Goal: Task Accomplishment & Management: Use online tool/utility

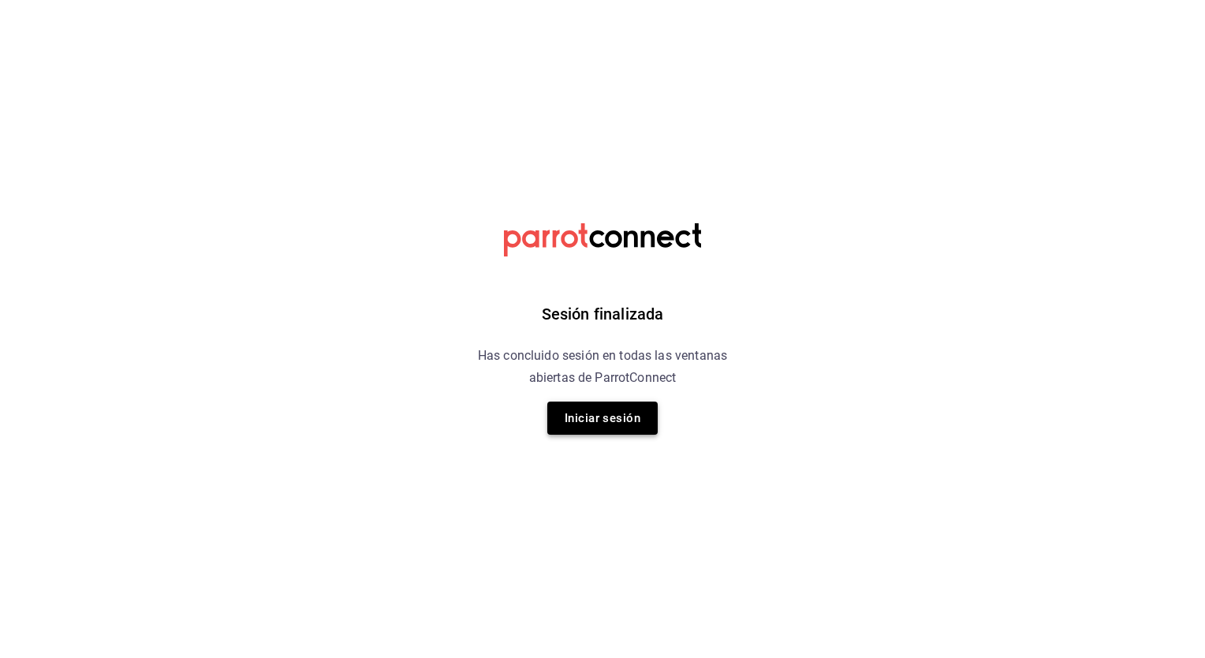
click at [626, 421] on button "Iniciar sesión" at bounding box center [602, 417] width 110 height 33
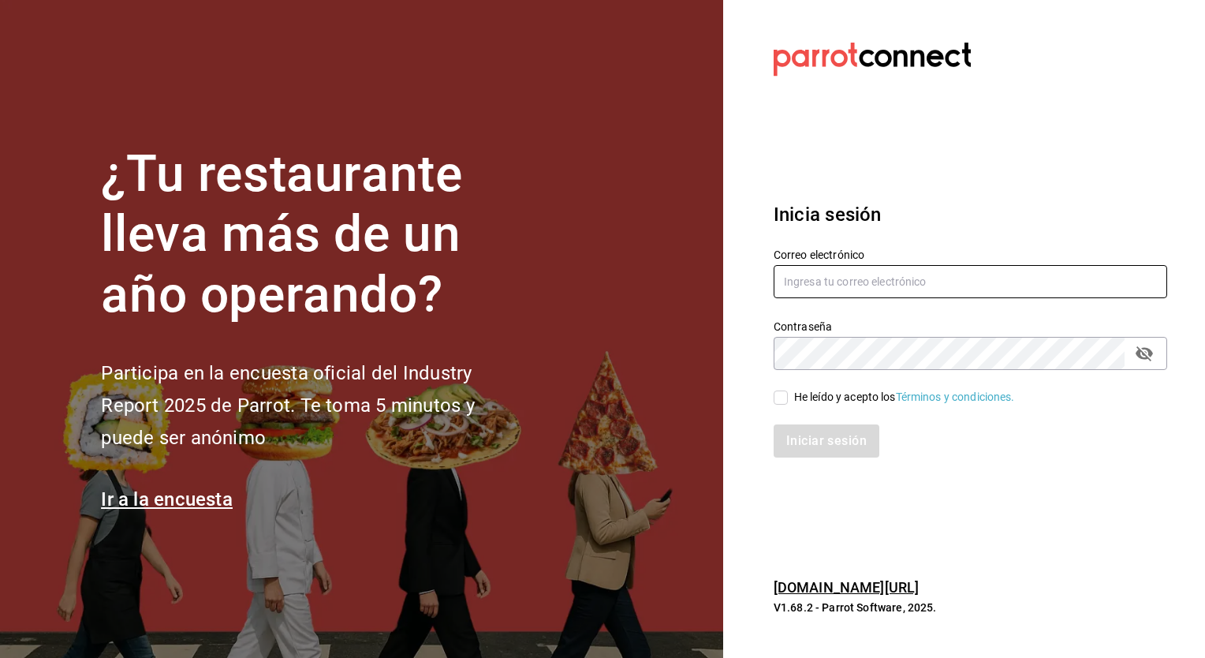
type input "cuerno.cdmx@grupocosteno.com"
click at [784, 397] on input "He leído y acepto los Términos y condiciones." at bounding box center [781, 397] width 14 height 14
checkbox input "true"
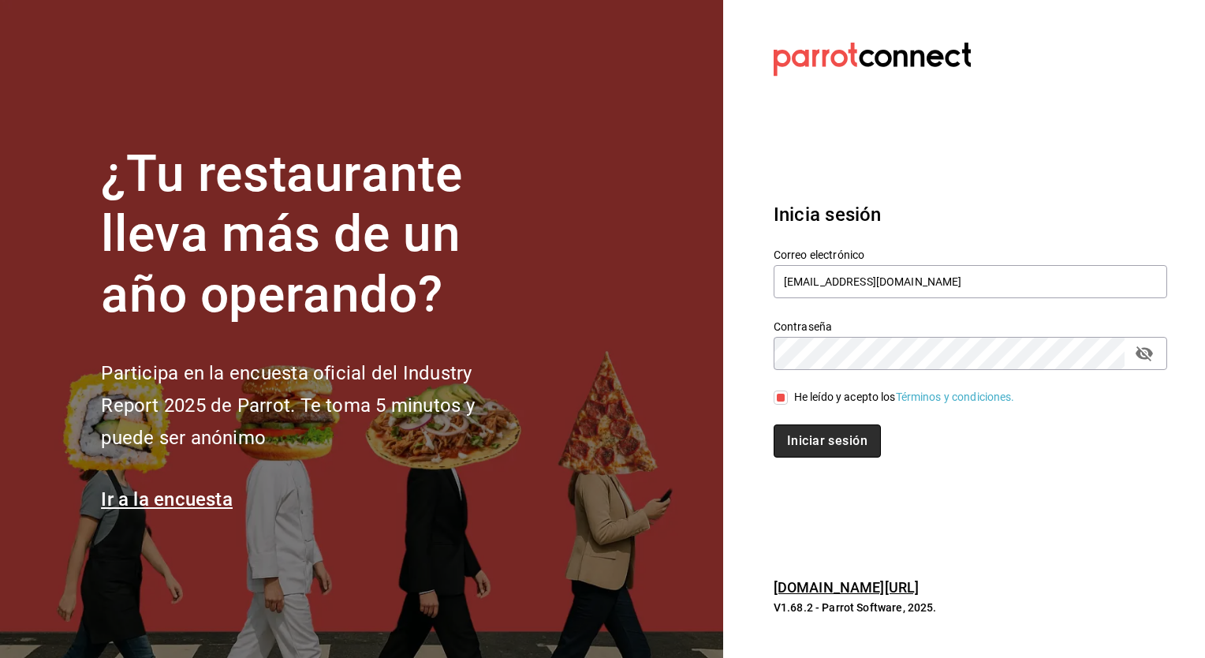
click at [813, 437] on button "Iniciar sesión" at bounding box center [827, 440] width 107 height 33
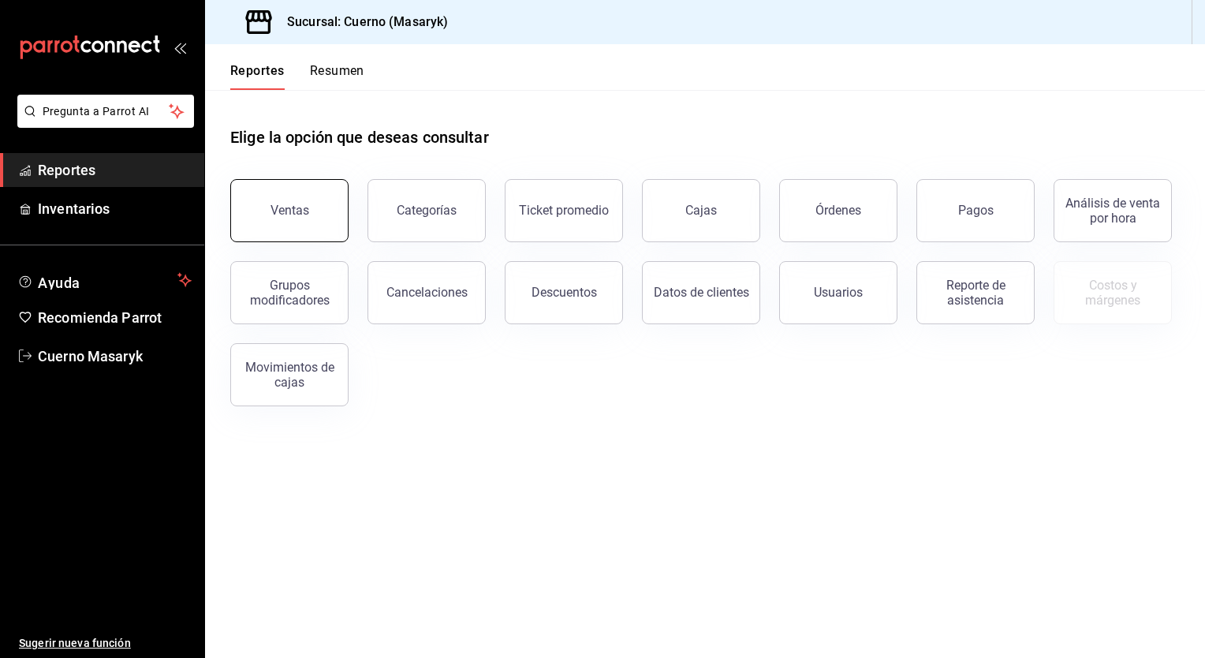
click at [295, 216] on div "Ventas" at bounding box center [289, 210] width 39 height 15
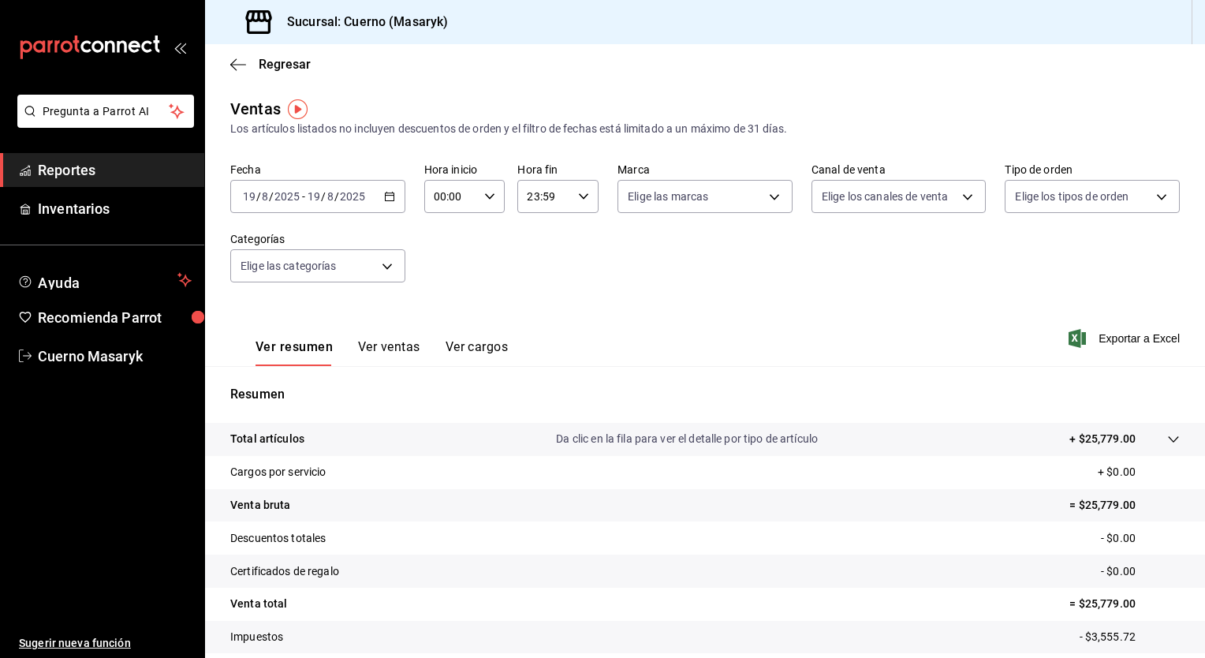
click at [386, 200] on icon "button" at bounding box center [389, 196] width 11 height 11
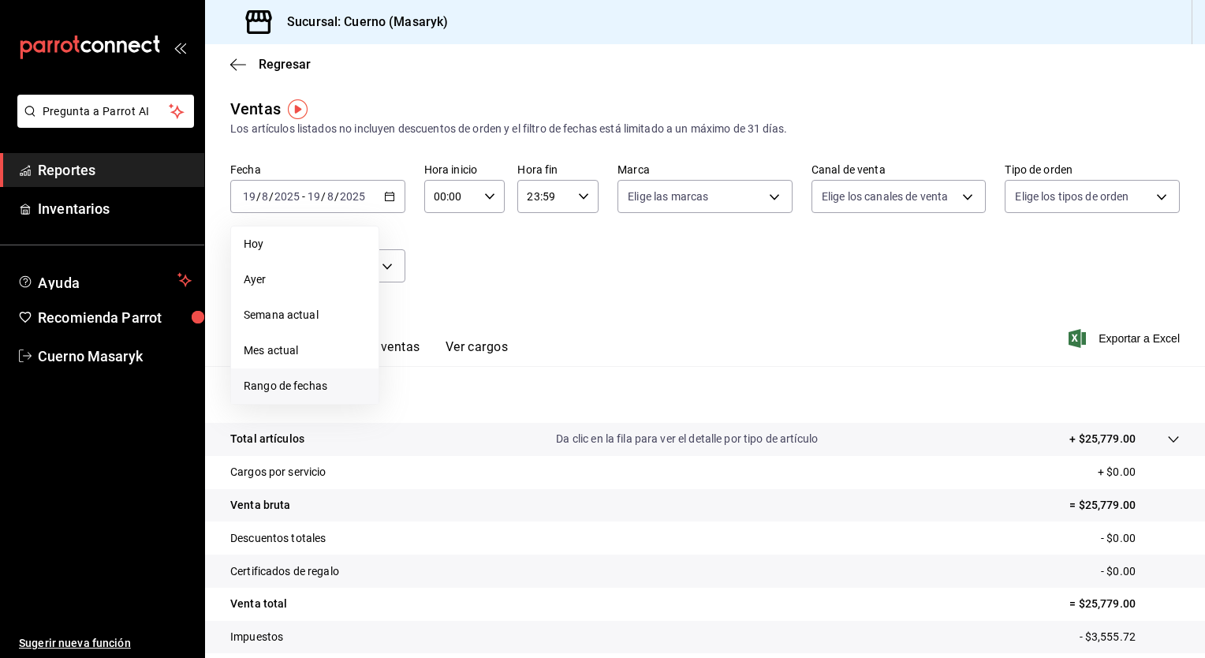
click at [288, 382] on span "Rango de fechas" at bounding box center [305, 386] width 122 height 17
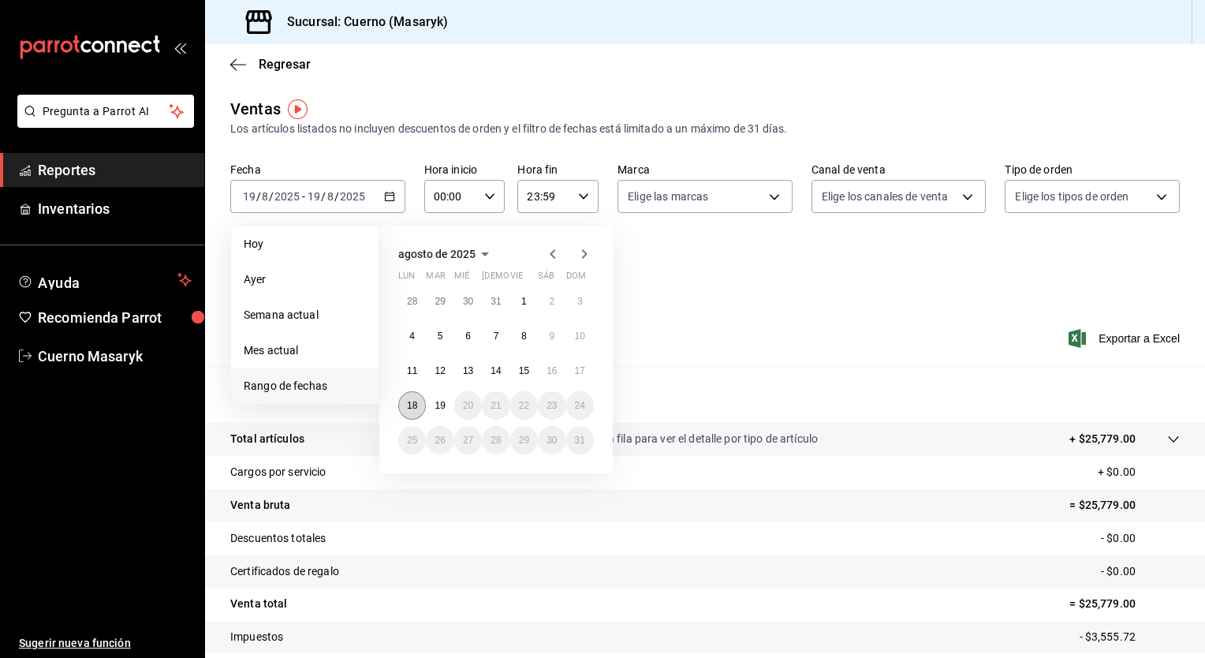
click at [421, 408] on button "18" at bounding box center [412, 405] width 28 height 28
click at [434, 408] on button "19" at bounding box center [440, 405] width 28 height 28
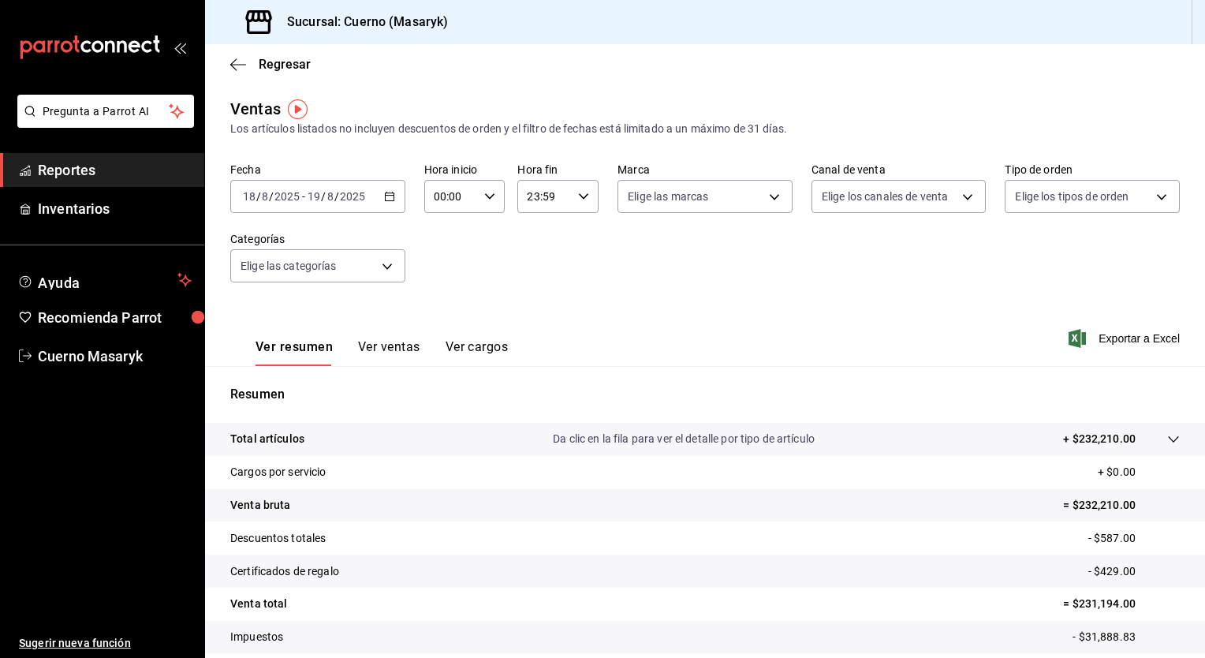
click at [489, 192] on icon "button" at bounding box center [489, 196] width 11 height 11
click at [440, 293] on span "05" at bounding box center [441, 287] width 15 height 13
type input "05:00"
click at [586, 184] on div at bounding box center [602, 329] width 1205 height 658
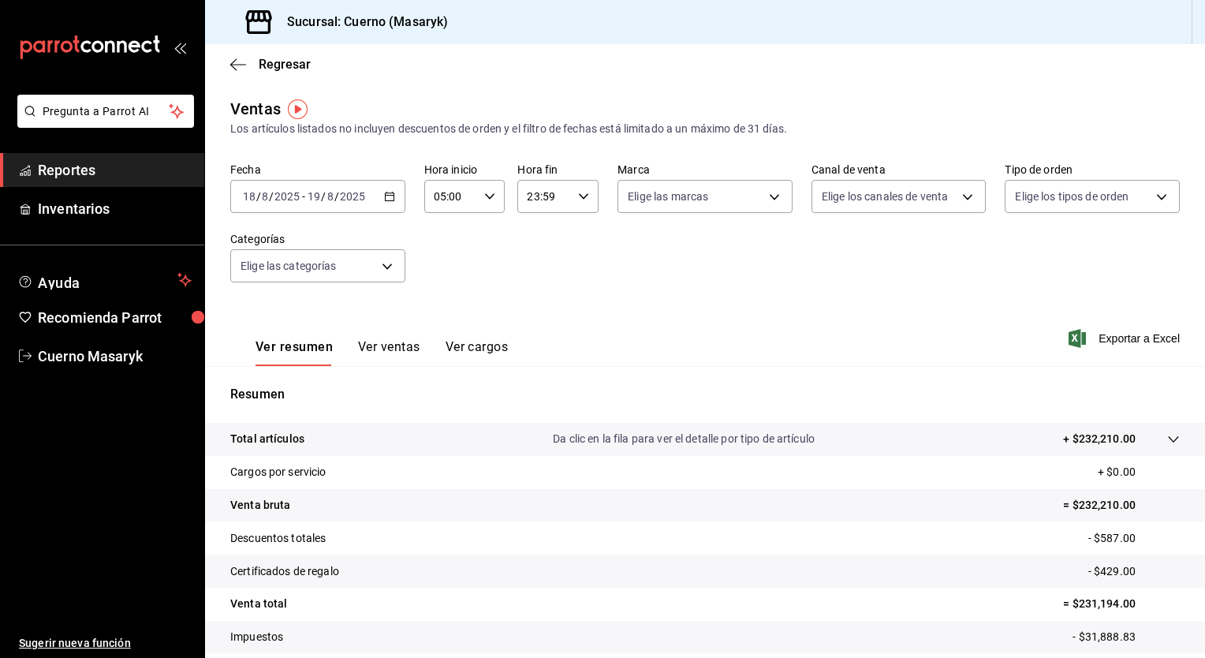
click at [582, 191] on icon "button" at bounding box center [583, 196] width 11 height 11
click at [526, 300] on button "05" at bounding box center [534, 298] width 34 height 32
click at [579, 192] on div at bounding box center [602, 329] width 1205 height 658
click at [579, 192] on icon "button" at bounding box center [583, 196] width 11 height 11
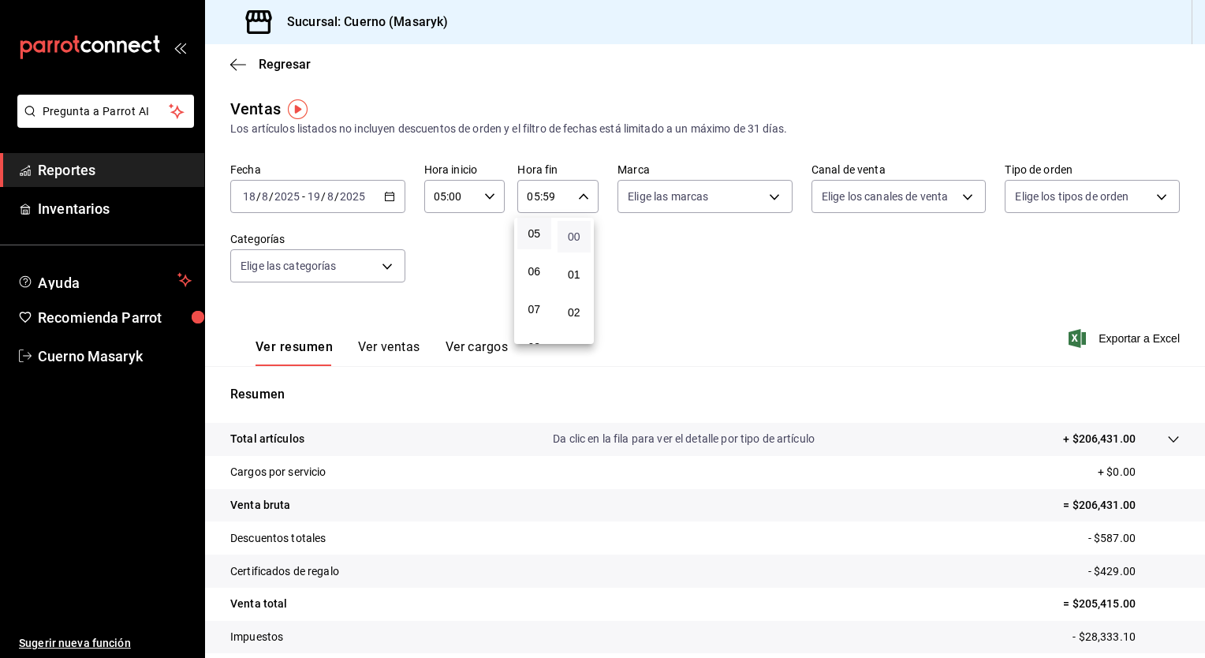
click at [572, 236] on span "00" at bounding box center [574, 236] width 15 height 13
type input "05:00"
click at [731, 203] on div at bounding box center [602, 329] width 1205 height 658
click at [731, 203] on body "Pregunta a Parrot AI Reportes Inventarios Ayuda Recomienda Parrot Cuerno Masary…" at bounding box center [602, 329] width 1205 height 658
click at [731, 203] on div at bounding box center [602, 329] width 1205 height 658
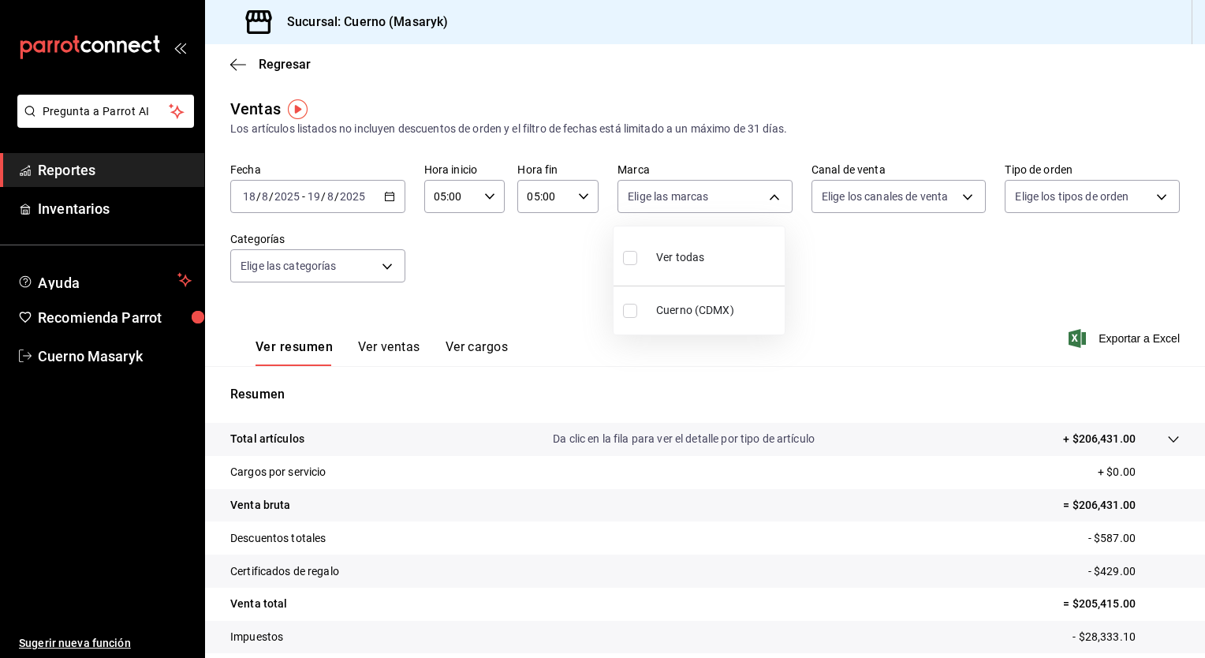
click at [731, 203] on body "Pregunta a Parrot AI Reportes Inventarios Ayuda Recomienda Parrot Cuerno Masary…" at bounding box center [602, 329] width 1205 height 658
click at [710, 259] on li "Ver todas" at bounding box center [698, 256] width 171 height 47
type input "4ea0d660-02b3-4785-bb88-48b5ef6e196c"
checkbox input "true"
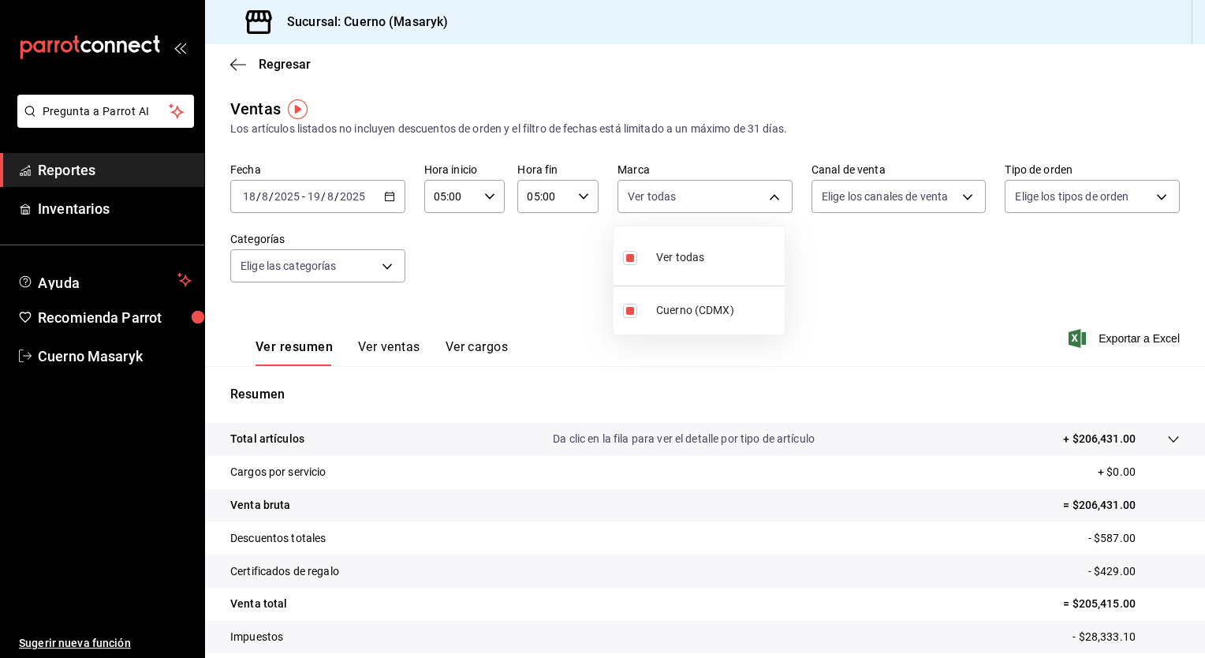
click at [949, 200] on div at bounding box center [602, 329] width 1205 height 658
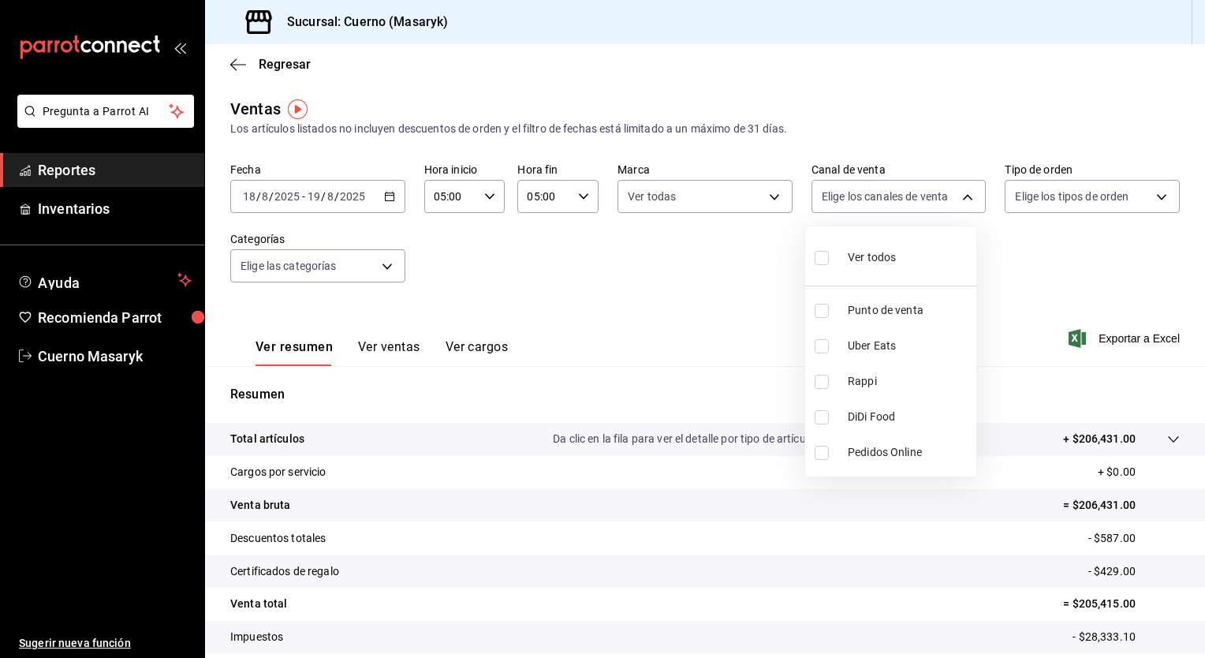
click at [949, 200] on body "Pregunta a Parrot AI Reportes Inventarios Ayuda Recomienda Parrot Cuerno Masary…" at bounding box center [602, 329] width 1205 height 658
click at [909, 253] on li "Ver todos" at bounding box center [890, 256] width 171 height 47
type input "PARROT,UBER_EATS,RAPPI,DIDI_FOOD,ONLINE"
checkbox input "true"
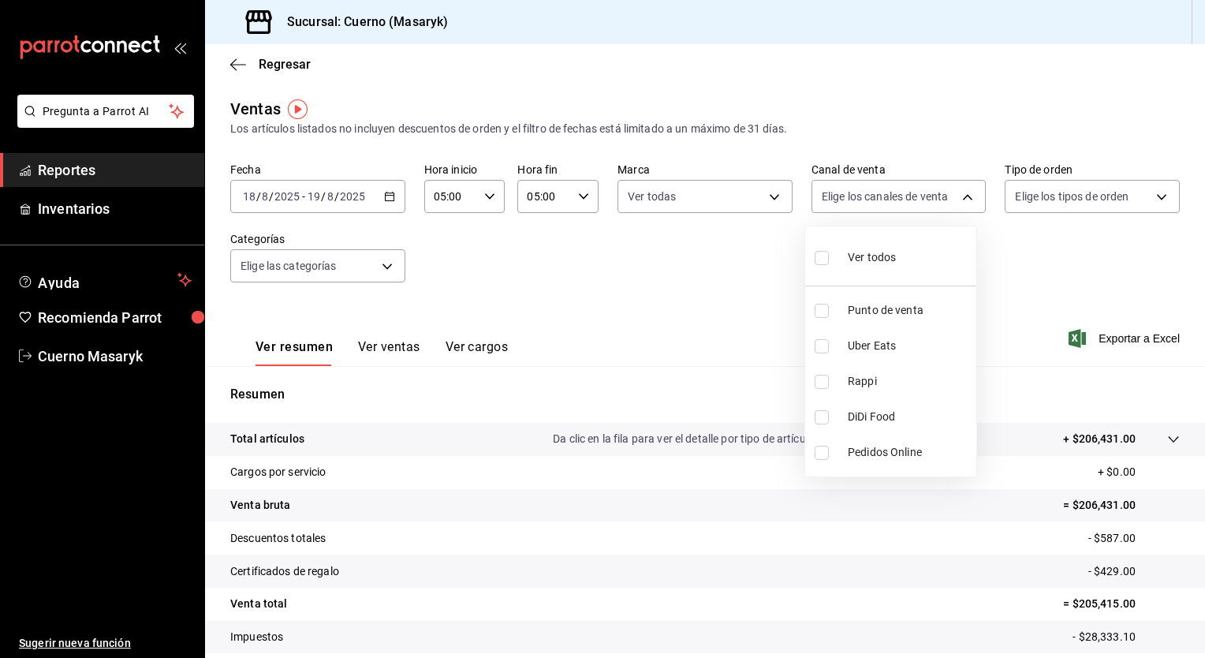
checkbox input "true"
click at [1080, 198] on div at bounding box center [602, 329] width 1205 height 658
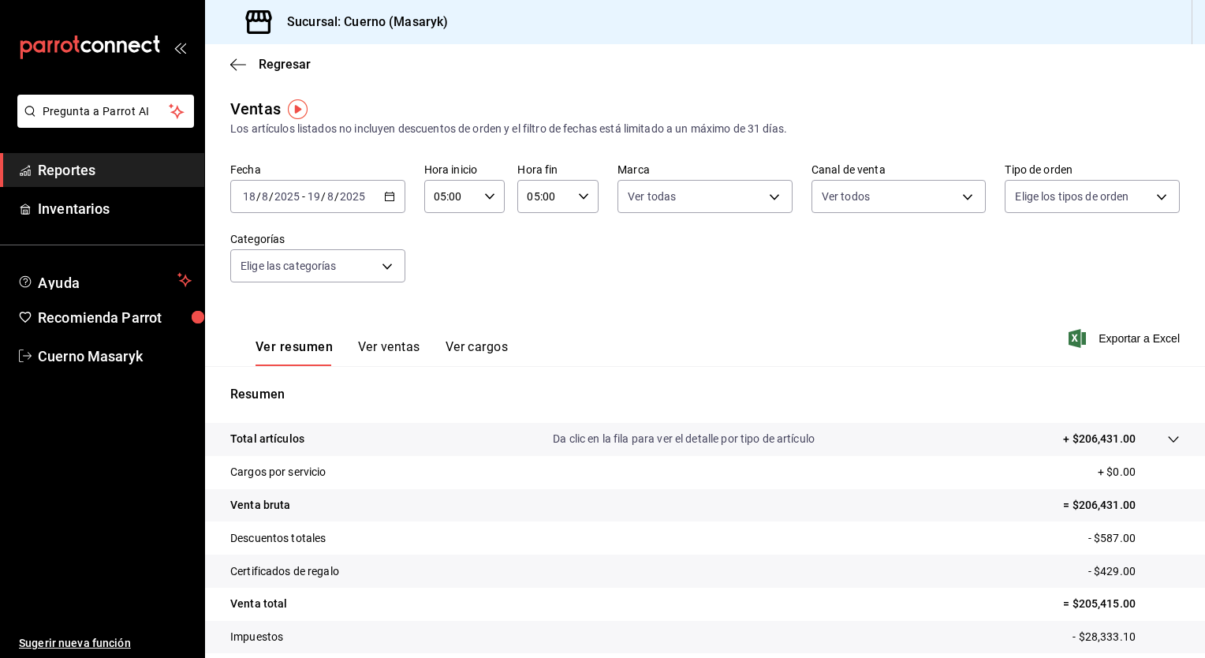
click at [1080, 198] on body "Pregunta a Parrot AI Reportes Inventarios Ayuda Recomienda Parrot Cuerno Masary…" at bounding box center [602, 329] width 1205 height 658
click at [1042, 246] on div "Ver todos" at bounding box center [1045, 256] width 81 height 34
type input "d8208262-291b-4595-bbfa-ed1e8660efdb,73ecdc8a-b505-4242-b24a-d5f1595b9b0a,EXTER…"
checkbox input "true"
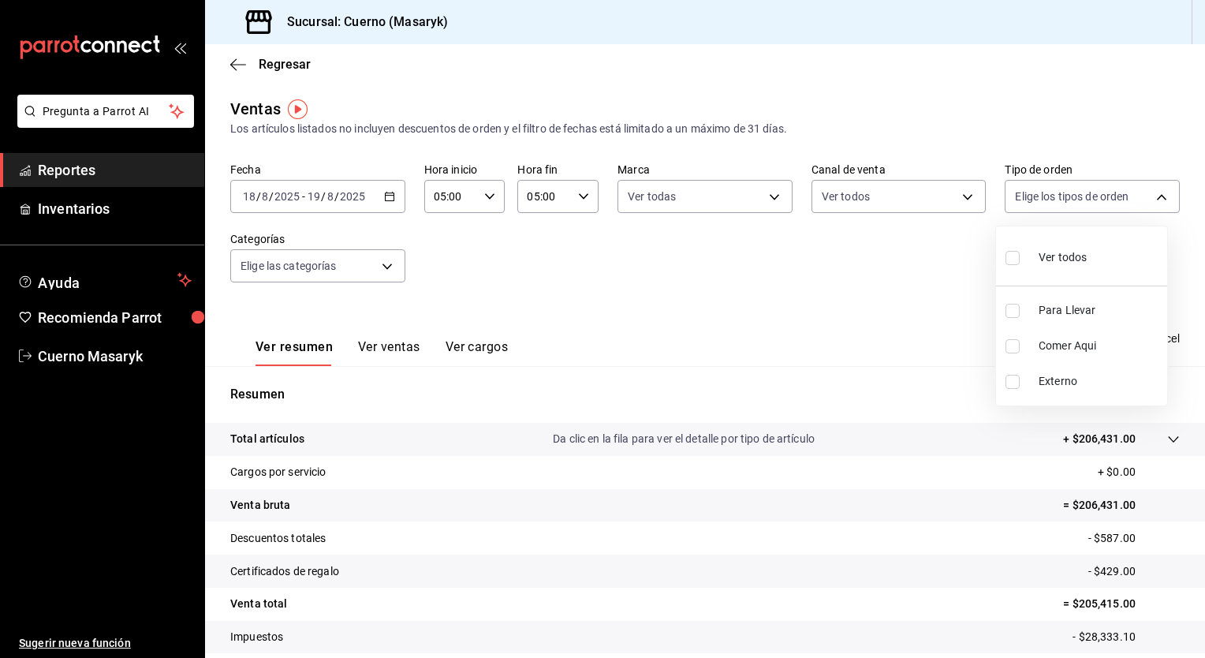
checkbox input "true"
click at [326, 263] on div at bounding box center [602, 329] width 1205 height 658
click at [326, 263] on body "Pregunta a Parrot AI Reportes Inventarios Ayuda Recomienda Parrot Cuerno Masary…" at bounding box center [602, 329] width 1205 height 658
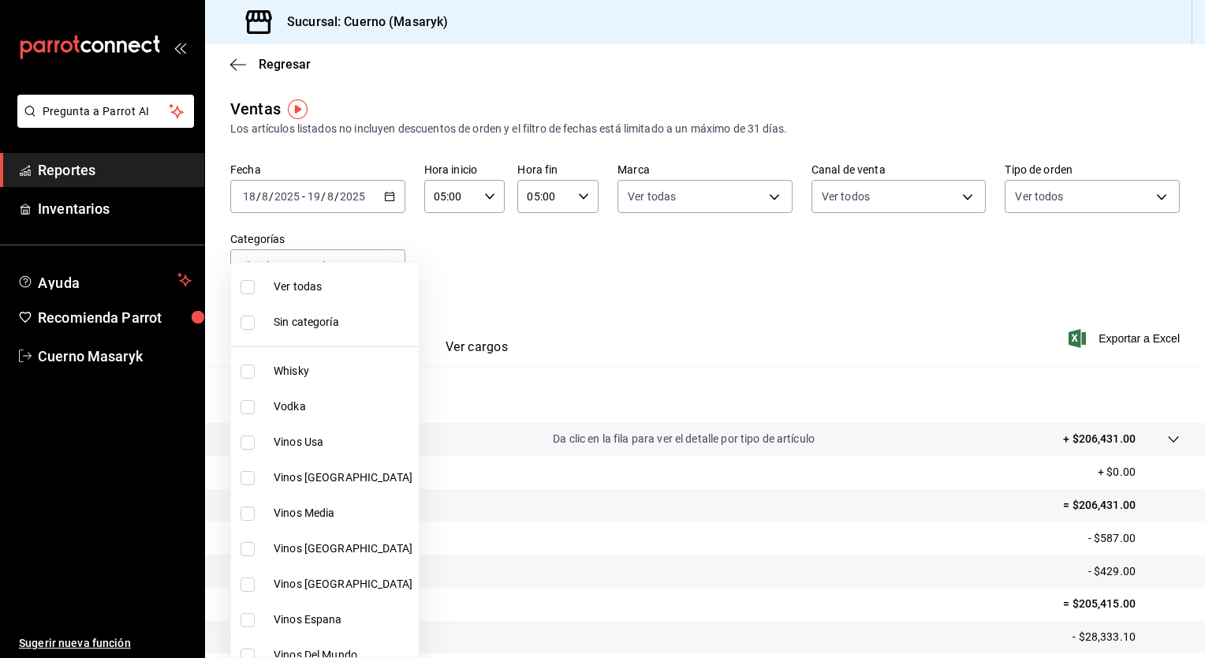
click at [349, 290] on span "Ver todas" at bounding box center [343, 286] width 139 height 17
type input "c67b51a2-384c-483e-a5be-40afd3eac247,ec1a4520-4a99-4810-921e-4abf40ebc8c6,cd2d5…"
checkbox input "true"
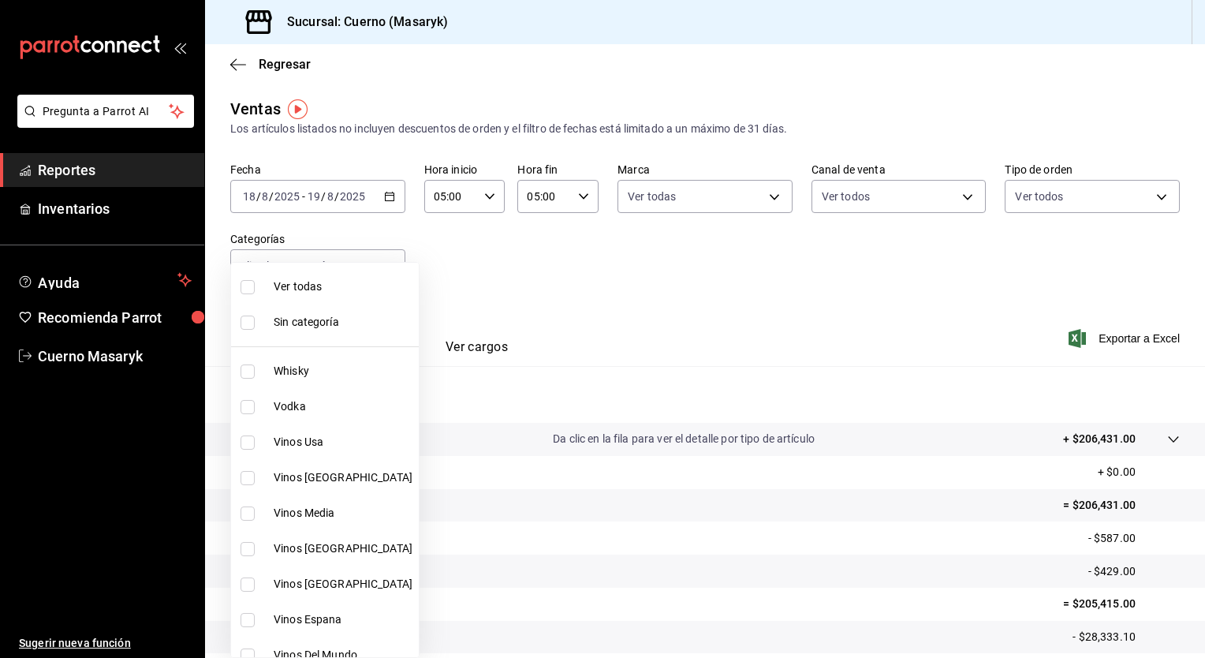
checkbox input "true"
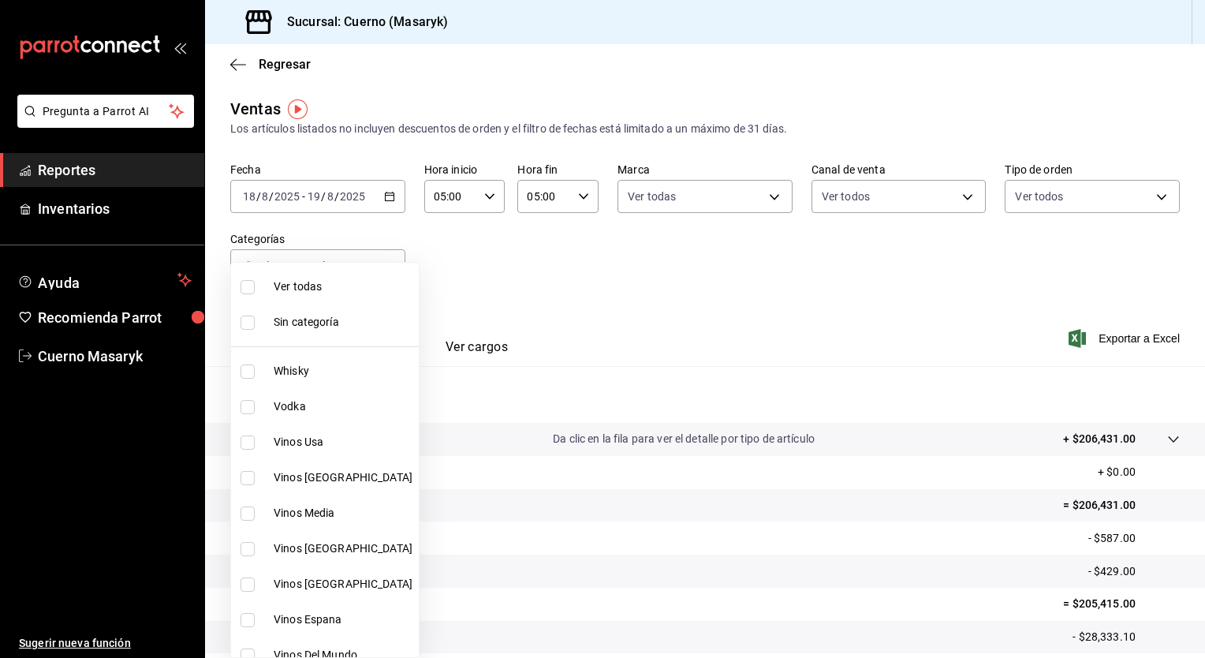
checkbox input "true"
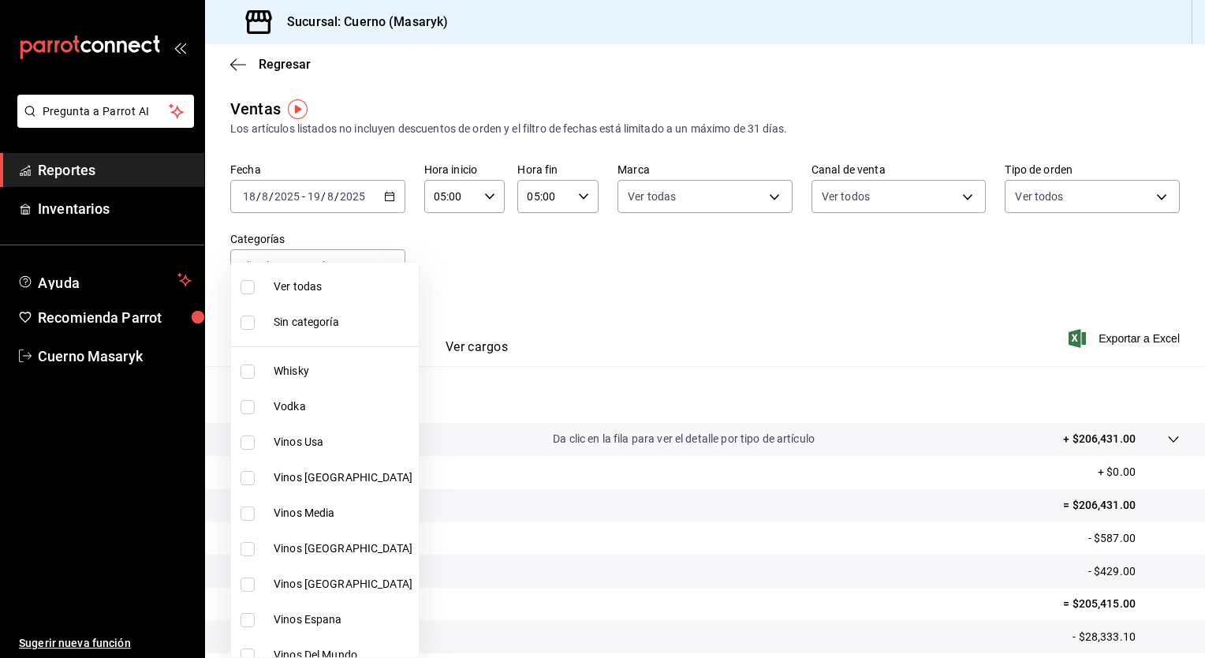
checkbox input "true"
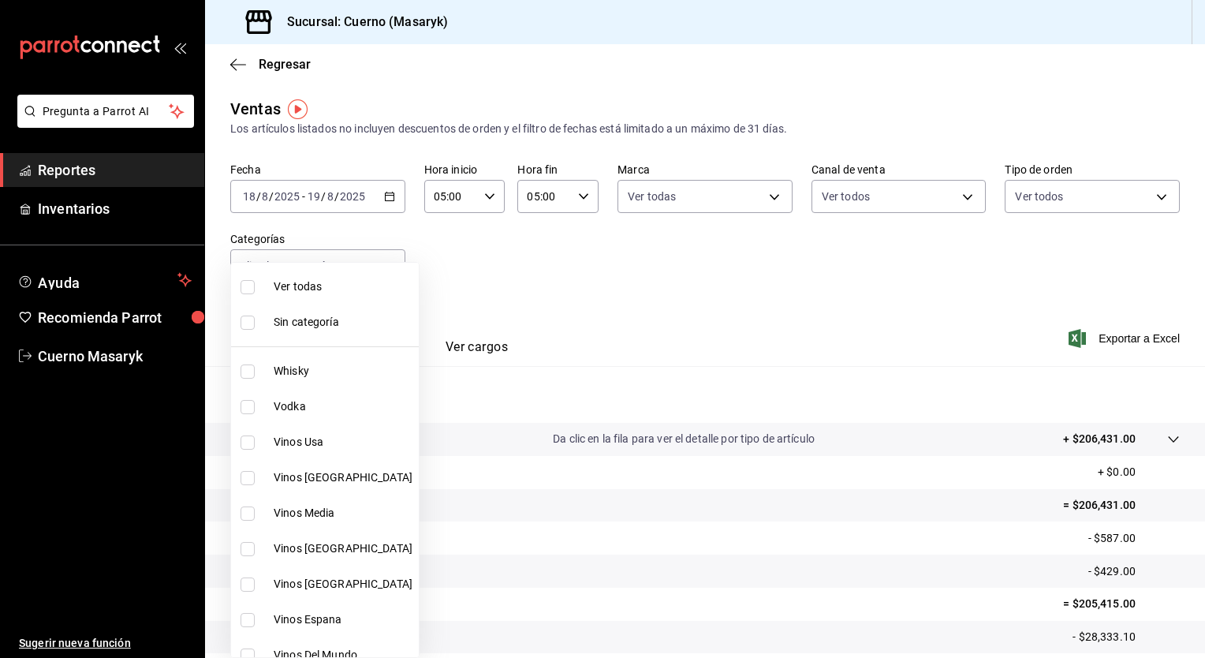
checkbox input "true"
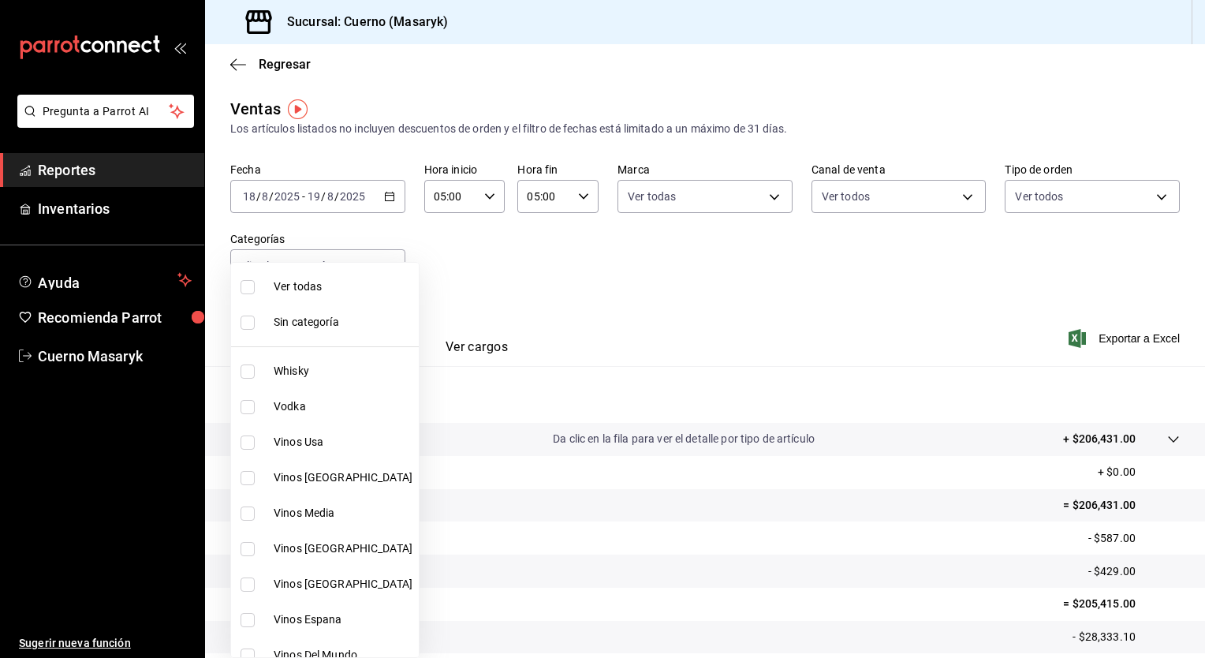
checkbox input "true"
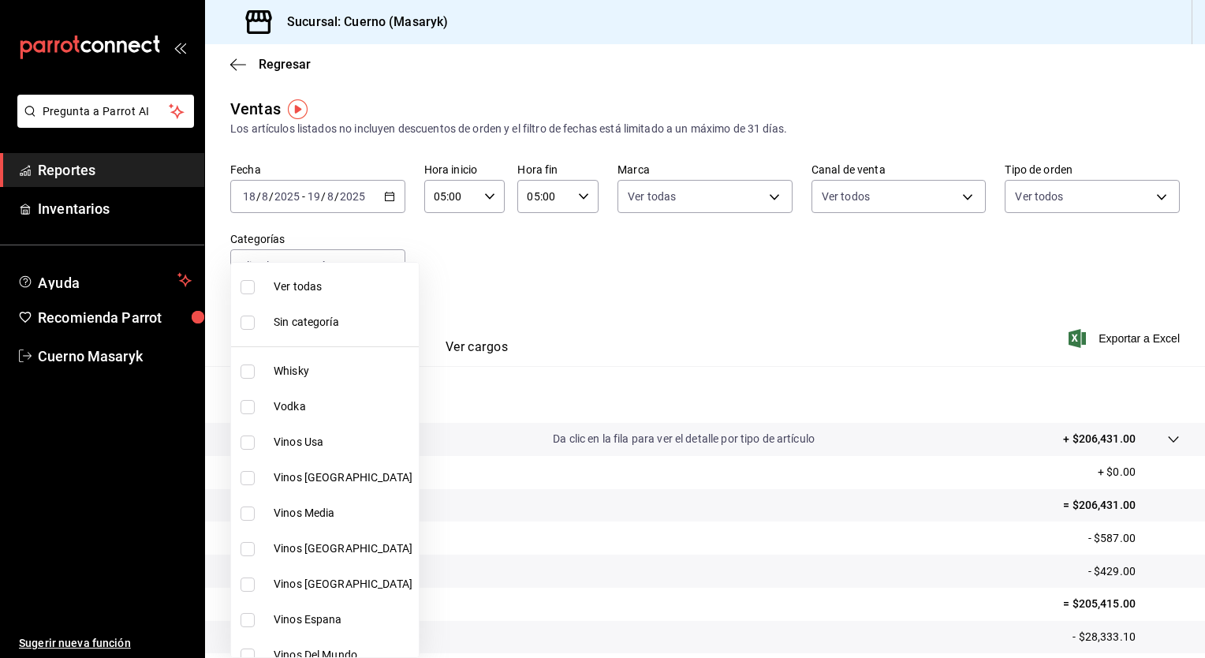
checkbox input "true"
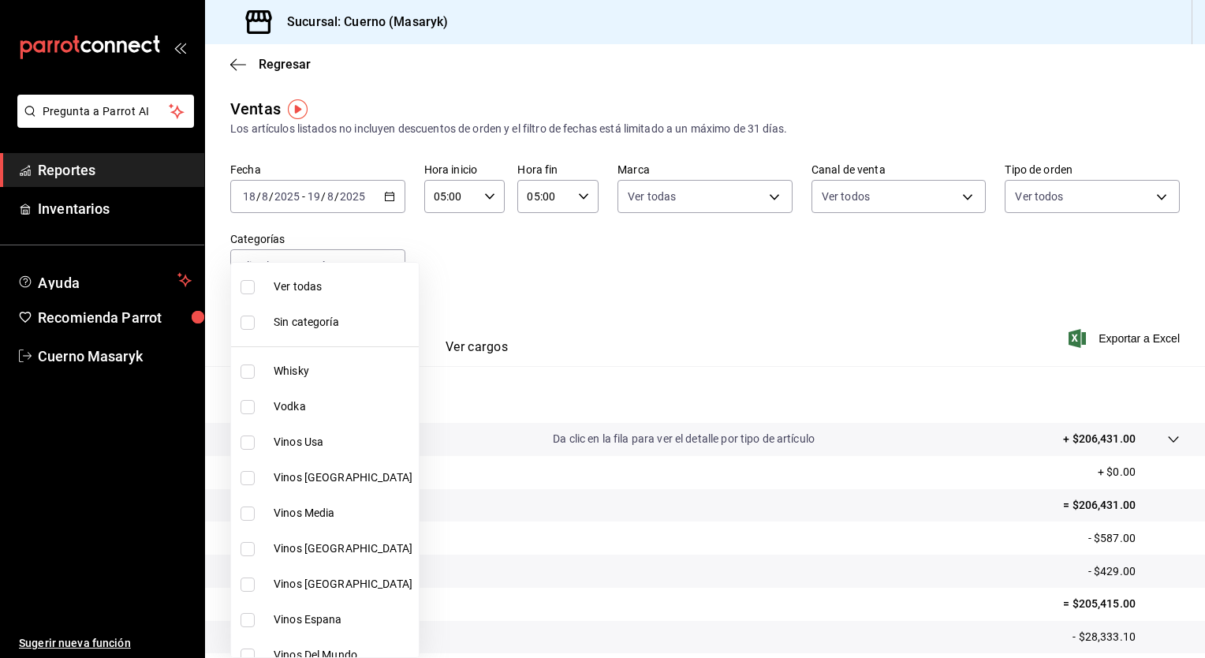
checkbox input "true"
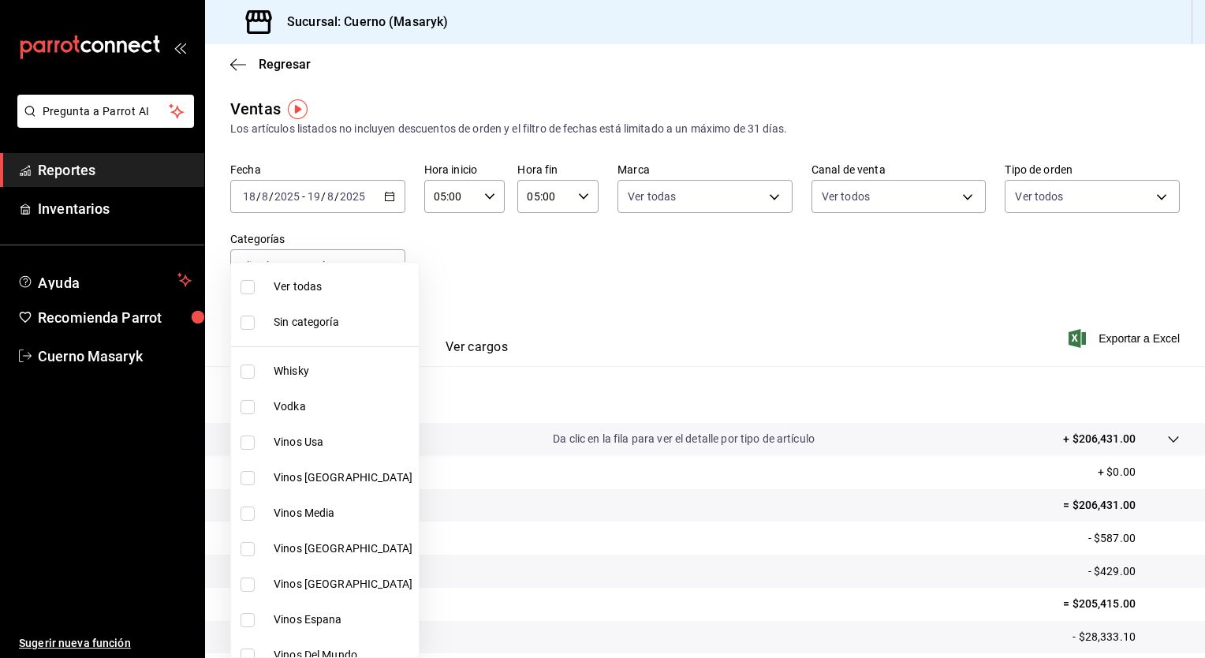
checkbox input "true"
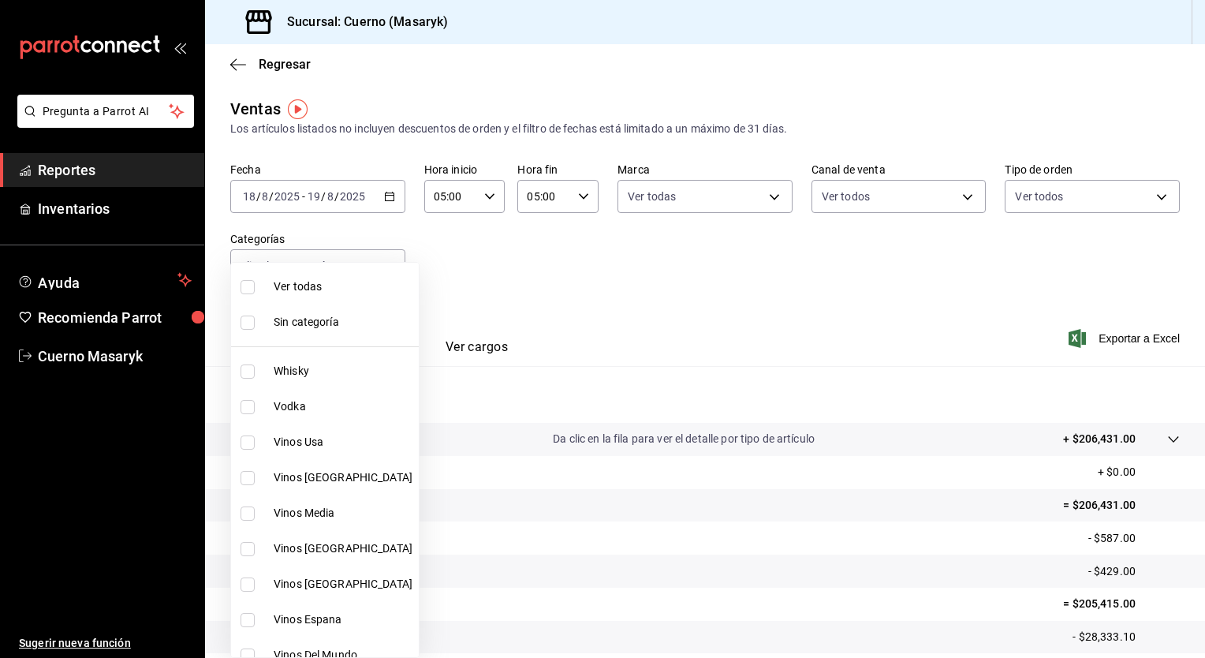
checkbox input "true"
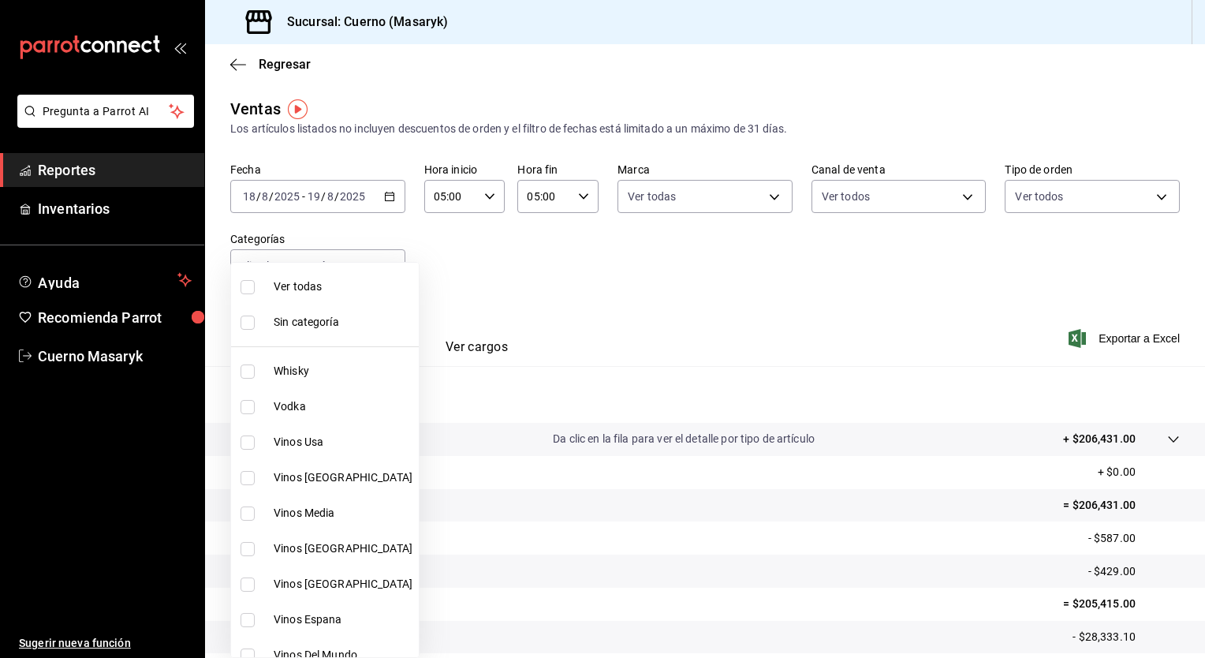
checkbox input "true"
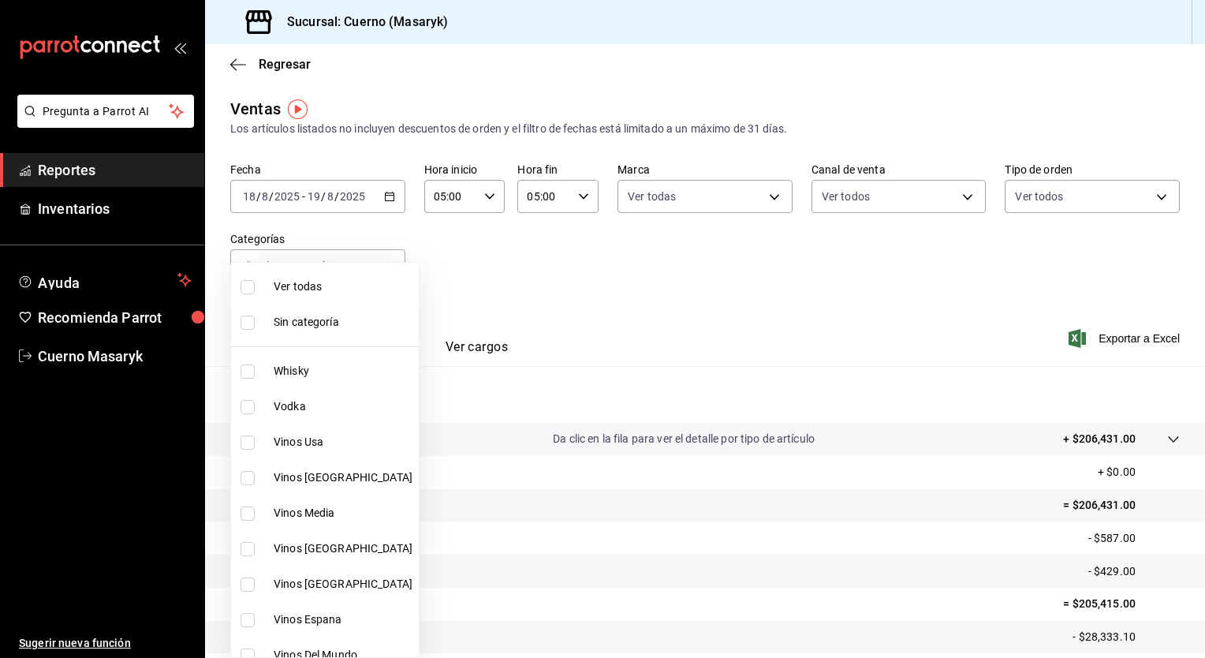
checkbox input "true"
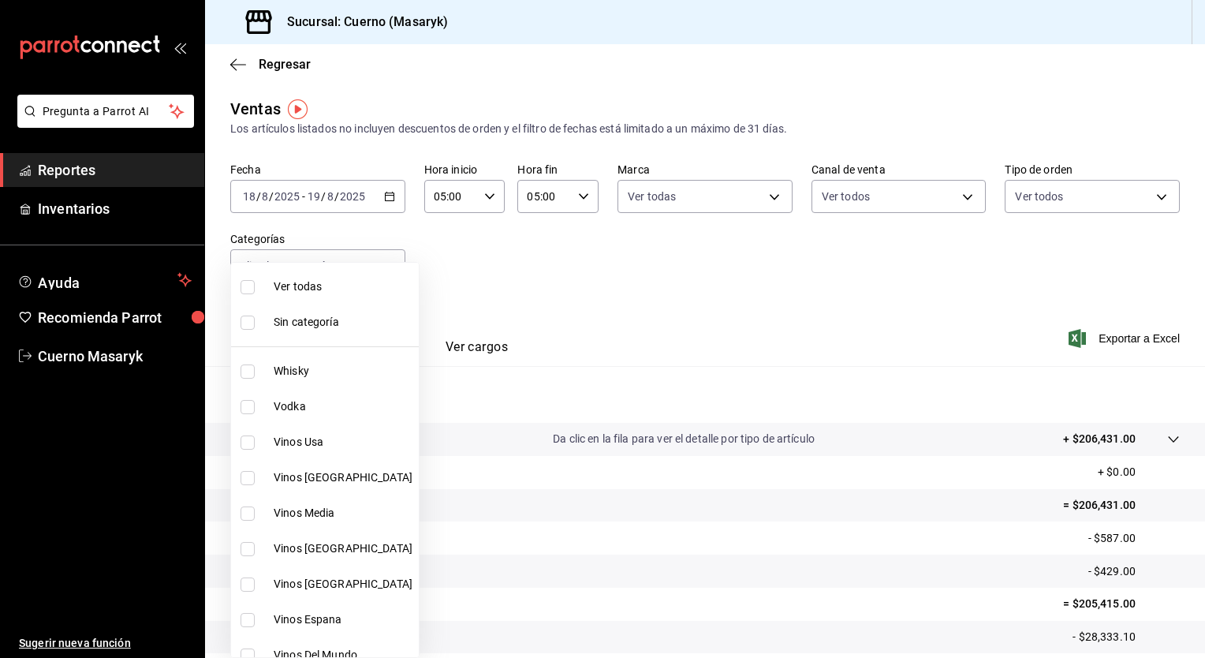
checkbox input "true"
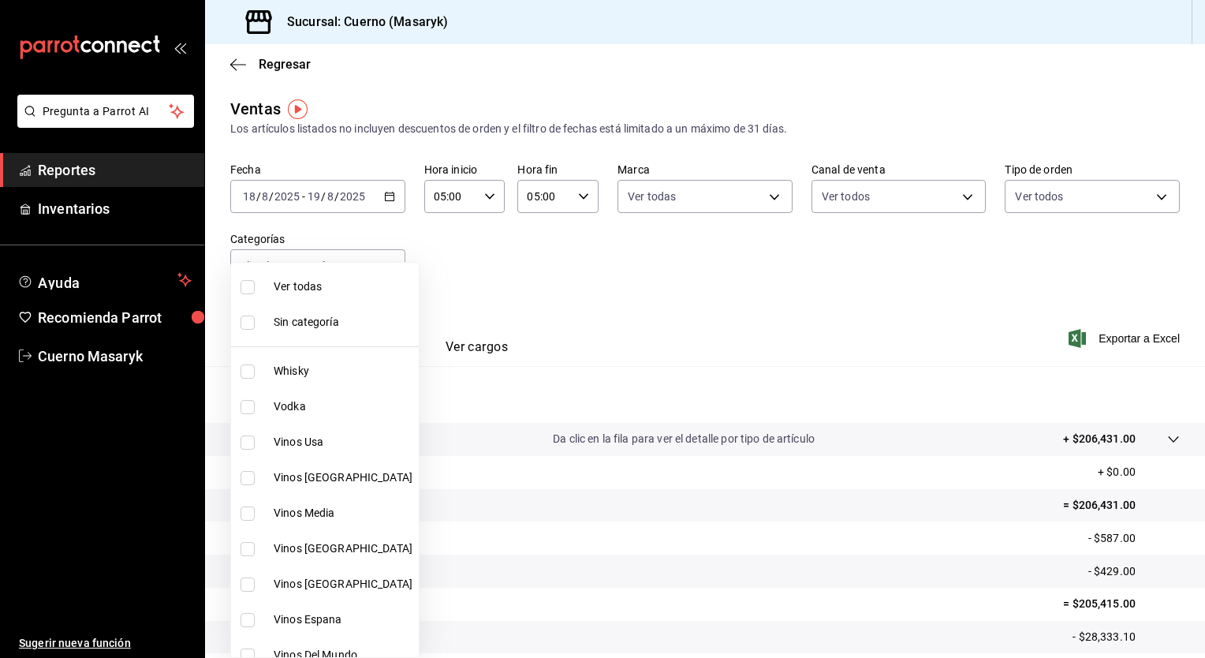
checkbox input "true"
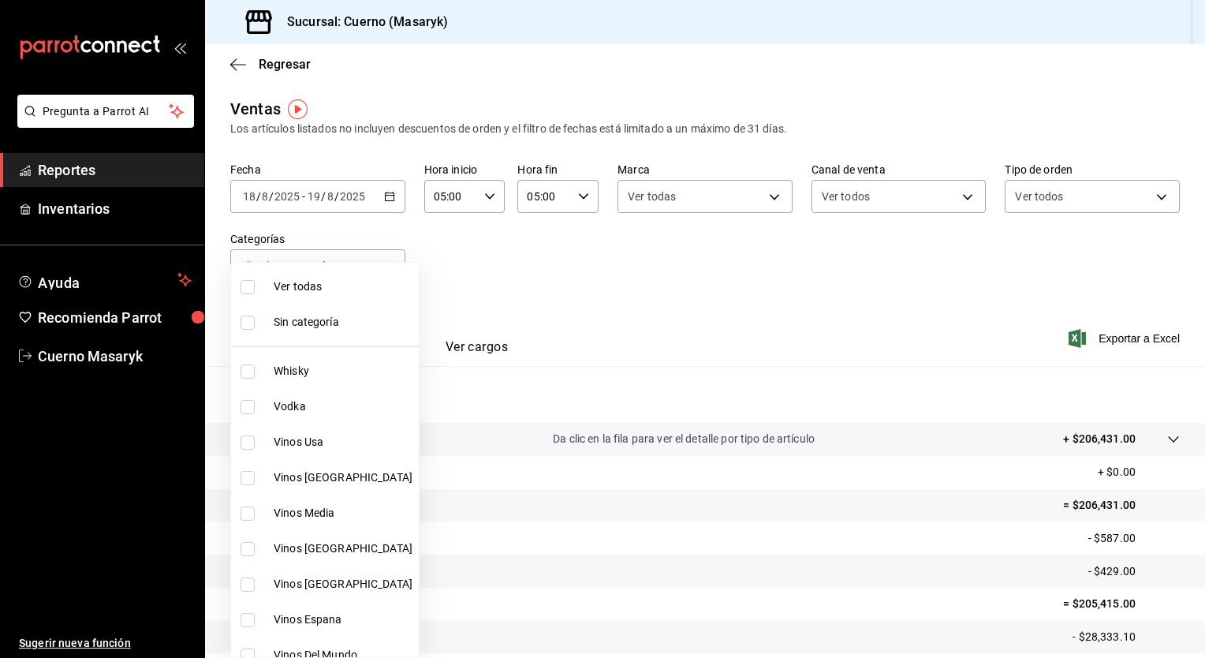
checkbox input "true"
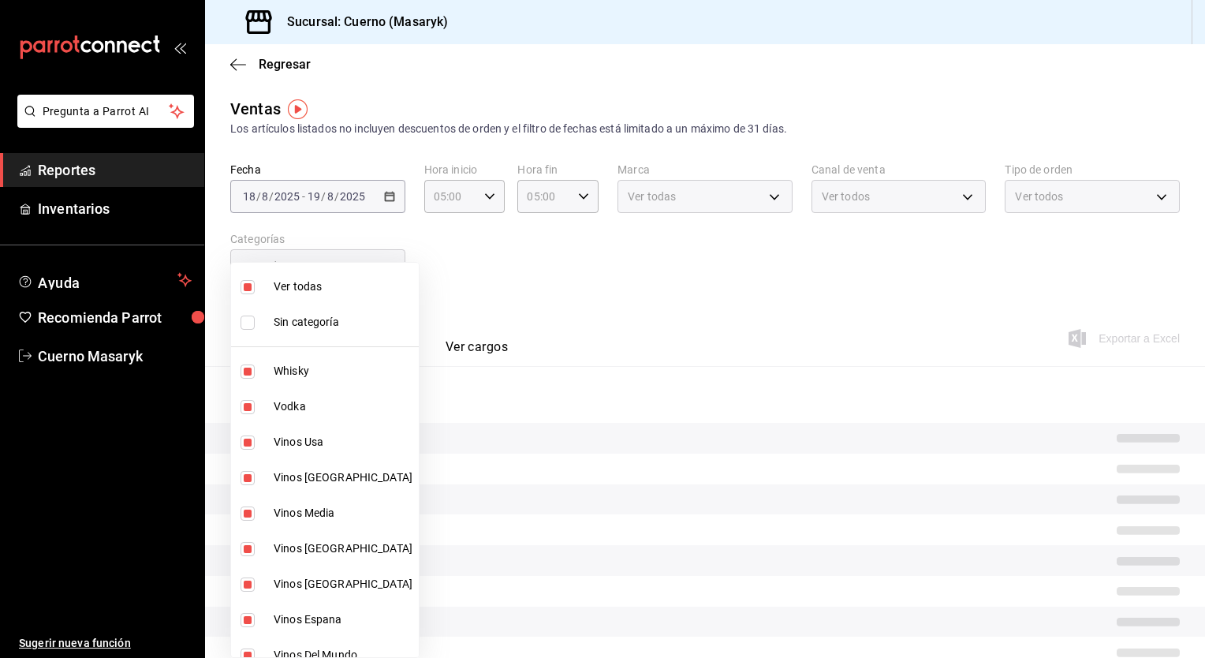
click at [899, 324] on div at bounding box center [602, 329] width 1205 height 658
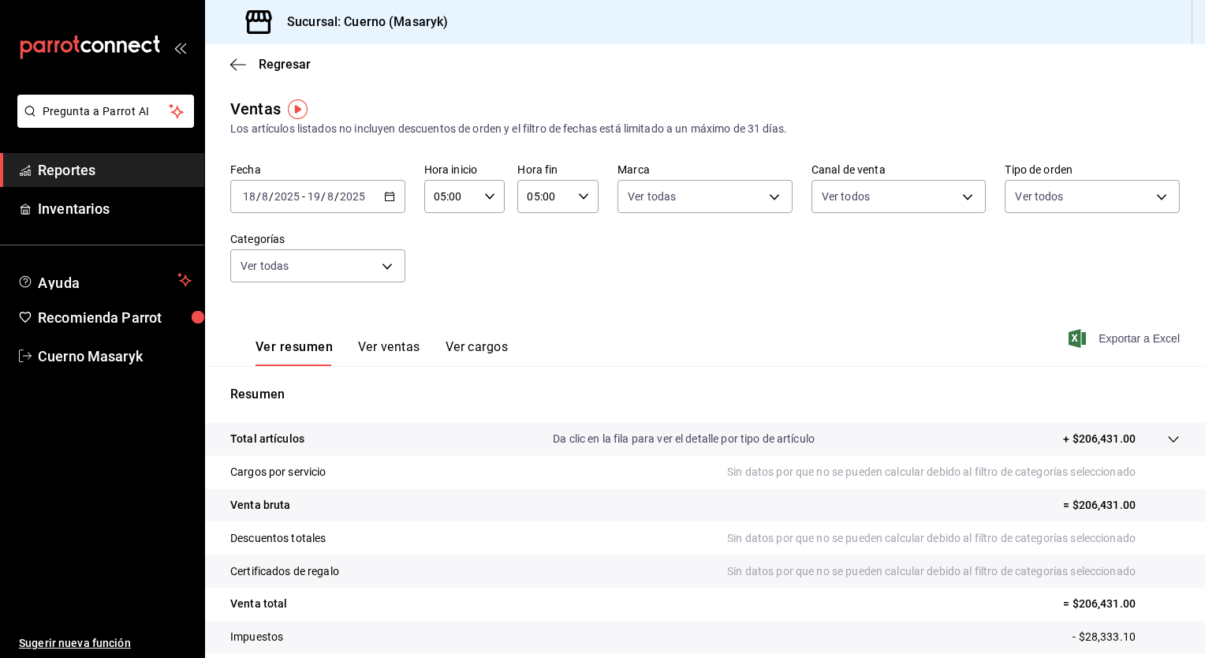
click at [1085, 339] on span "Exportar a Excel" at bounding box center [1126, 338] width 108 height 19
